Goal: Navigation & Orientation: Find specific page/section

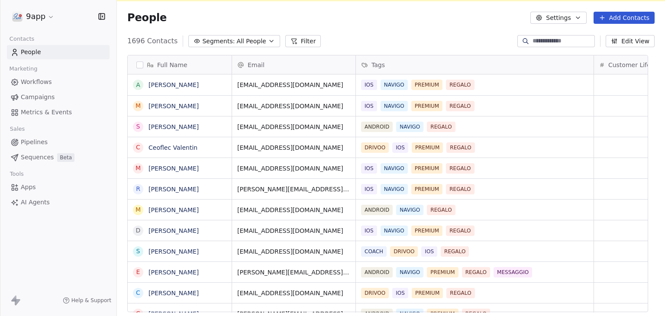
scroll to position [17, 0]
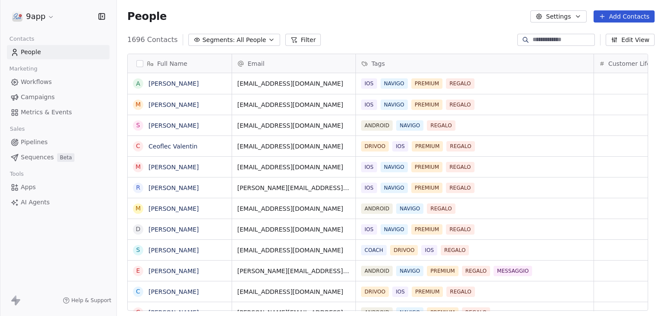
click at [28, 83] on span "Workflows" at bounding box center [36, 82] width 31 height 9
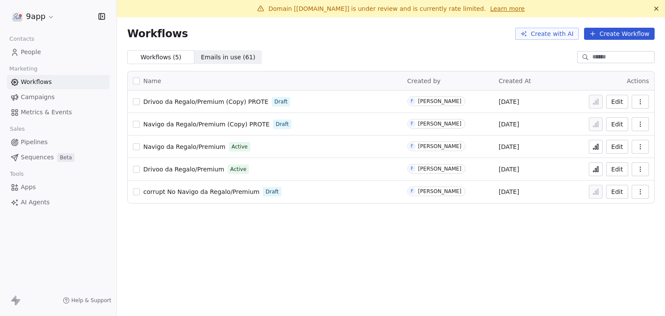
click at [41, 100] on span "Campaigns" at bounding box center [38, 97] width 34 height 9
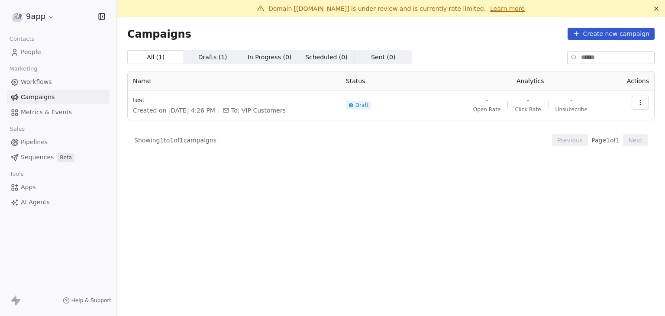
click at [199, 58] on span "Drafts ( 1 )" at bounding box center [212, 57] width 29 height 9
click at [158, 61] on span "All ( 1 ) All ( 1 )" at bounding box center [155, 57] width 57 height 14
click at [198, 60] on span "Drafts ( 1 )" at bounding box center [212, 57] width 29 height 9
click at [291, 191] on div "All ( 1 ) All ( 1 ) Drafts ( 1 ) Drafts ( 1 ) In Progress ( 0 ) In Progress ( 0…" at bounding box center [390, 153] width 527 height 207
click at [645, 101] on button "button" at bounding box center [640, 103] width 17 height 14
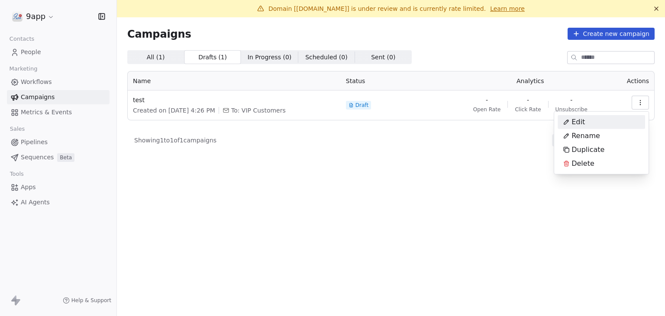
click at [45, 82] on html "9app Contacts People Marketing Workflows Campaigns Metrics & Events Sales Pipel…" at bounding box center [332, 158] width 665 height 316
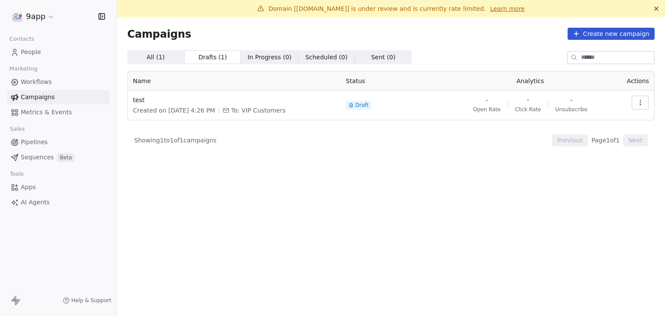
click at [45, 82] on span "Workflows" at bounding box center [36, 82] width 31 height 9
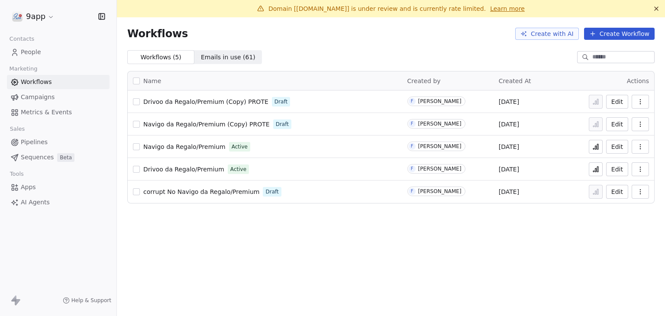
click at [228, 58] on span "Emails in use ( 61 )" at bounding box center [228, 57] width 55 height 9
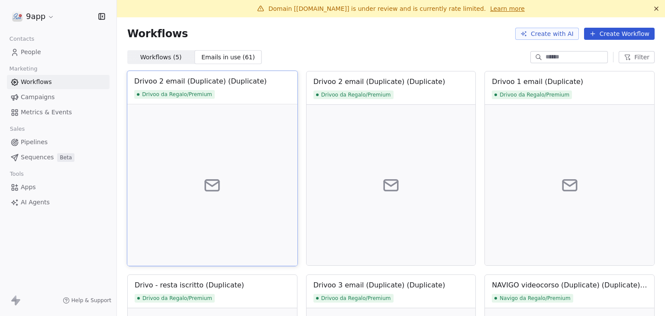
click at [239, 193] on div at bounding box center [212, 185] width 170 height 162
drag, startPoint x: 240, startPoint y: 180, endPoint x: 335, endPoint y: 41, distance: 168.3
click at [335, 41] on div "Workflows Create with AI Create Workflow" at bounding box center [391, 33] width 548 height 33
click at [256, 160] on div at bounding box center [212, 185] width 170 height 162
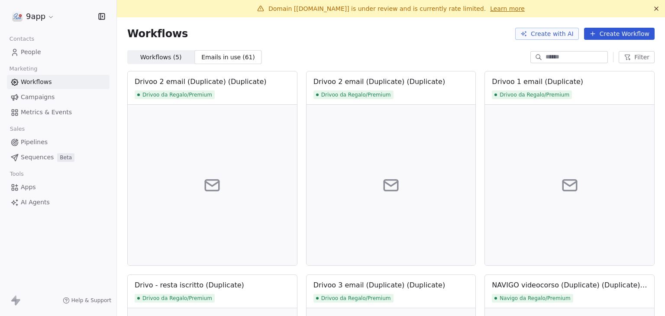
click at [295, 48] on div "Workflows Create with AI Create Workflow" at bounding box center [391, 33] width 548 height 33
click at [367, 39] on div "Workflows Create with AI Create Workflow" at bounding box center [390, 34] width 527 height 12
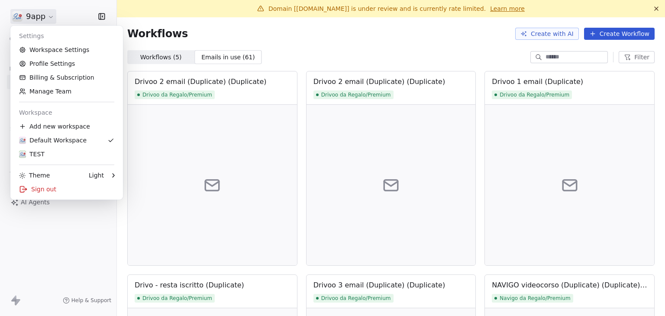
click at [48, 19] on html "9app Contacts People Marketing Workflows Campaigns Metrics & Events Sales Pipel…" at bounding box center [332, 158] width 665 height 316
click at [55, 192] on div "Sign out" at bounding box center [67, 189] width 106 height 14
